Goal: Task Accomplishment & Management: Manage account settings

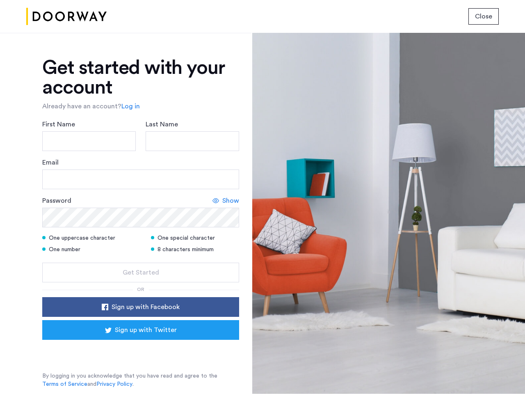
click at [483, 16] on span "Close" at bounding box center [483, 16] width 17 height 10
click at [129, 106] on link "Log in" at bounding box center [130, 106] width 18 height 10
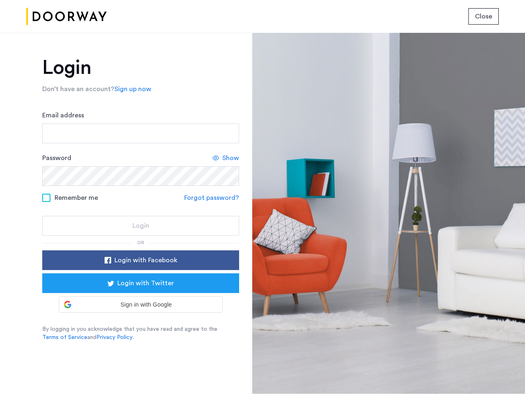
click at [226, 200] on link "Forgot password?" at bounding box center [211, 198] width 55 height 10
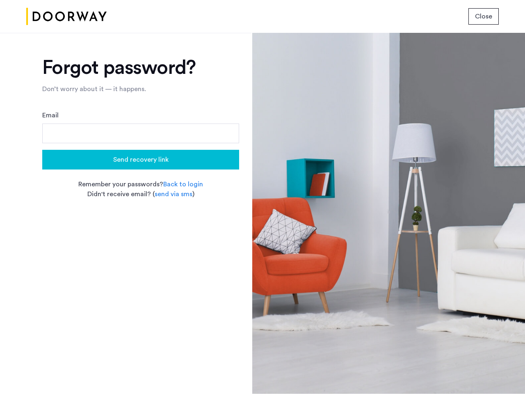
click at [141, 272] on app-forgot-password "Forgot password? Don’t worry about it — it happens. Email Send recovery link Re…" at bounding box center [140, 219] width 197 height 323
click at [141, 307] on app-forgot-password "Forgot password? Don’t worry about it — it happens. Email Send recovery link Re…" at bounding box center [140, 219] width 197 height 323
click at [141, 330] on app-forgot-password "Forgot password? Don’t worry about it — it happens. Email Send recovery link Re…" at bounding box center [140, 219] width 197 height 323
